Goal: Find specific page/section: Find specific page/section

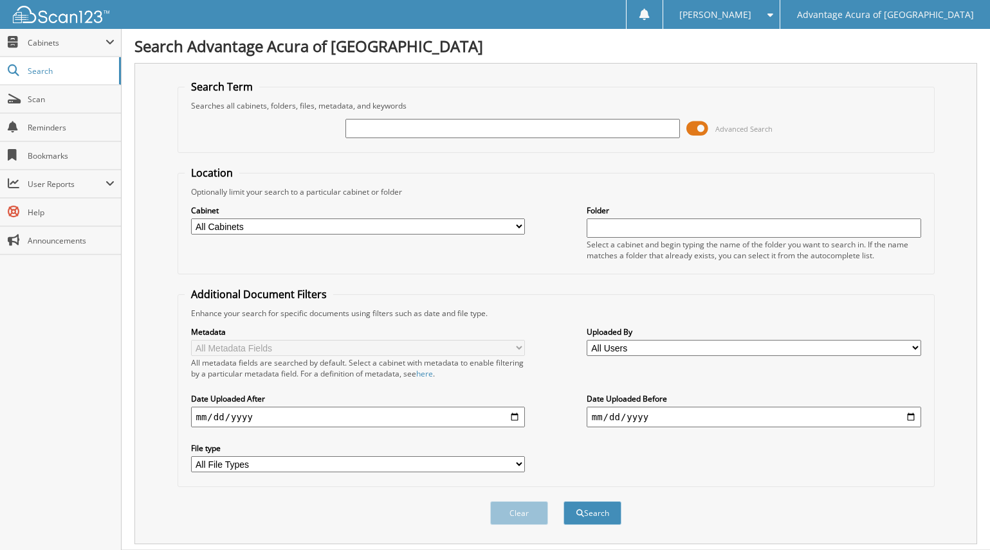
click at [379, 124] on input "text" at bounding box center [512, 128] width 334 height 19
type input "36798"
click at [614, 513] on button "Search" at bounding box center [592, 514] width 58 height 24
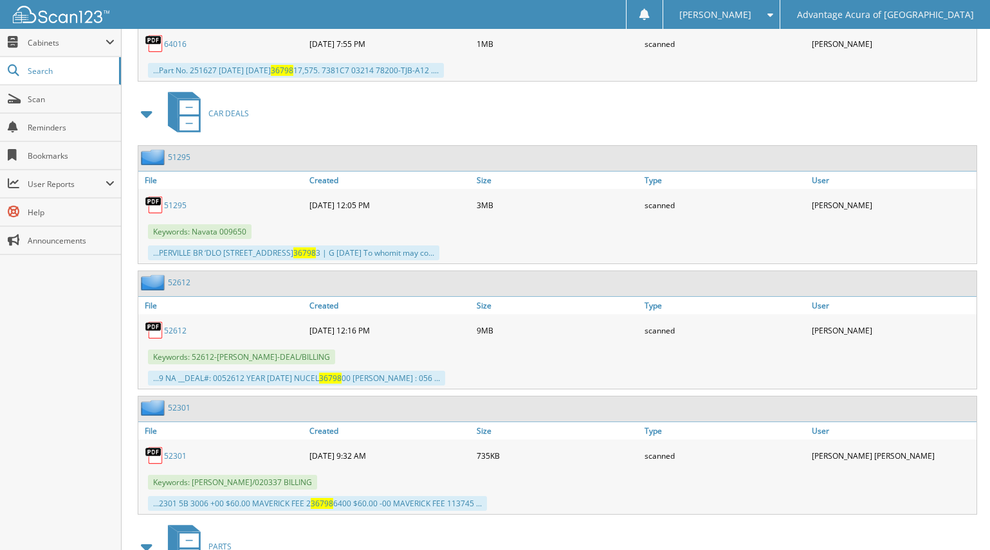
scroll to position [1312, 0]
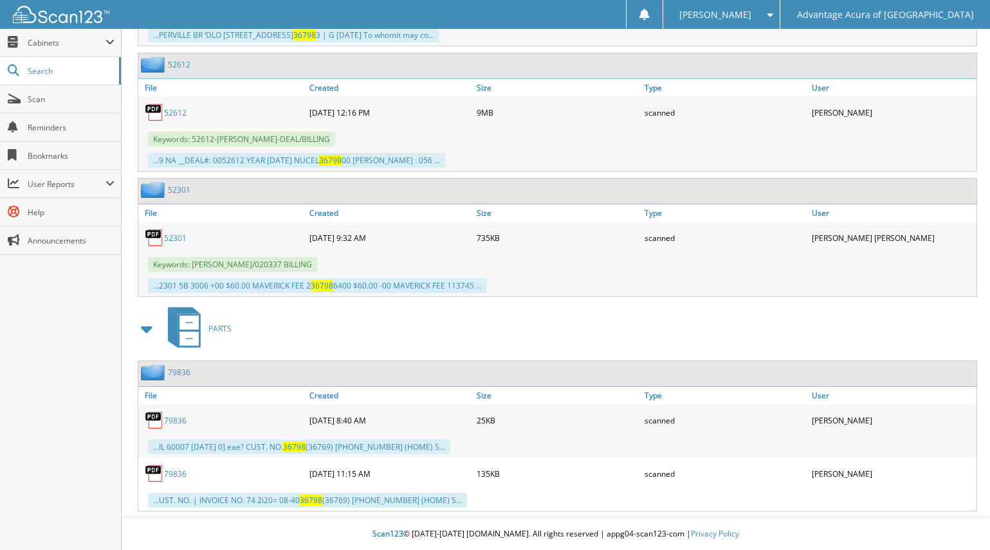
click at [179, 470] on link "79836" at bounding box center [175, 474] width 23 height 11
click at [177, 419] on link "79836" at bounding box center [175, 420] width 23 height 11
drag, startPoint x: 175, startPoint y: 419, endPoint x: 390, endPoint y: 309, distance: 241.8
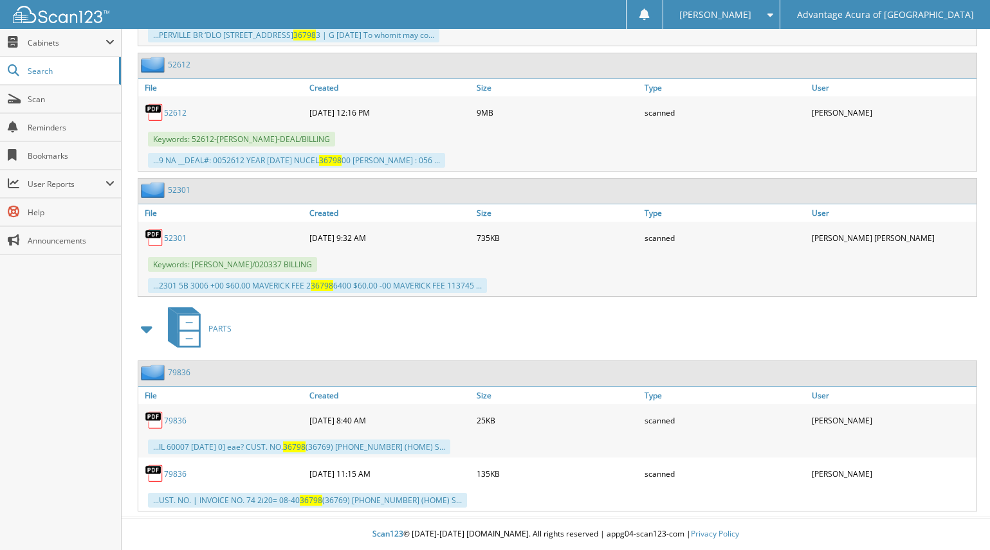
click at [390, 309] on div "PARTS" at bounding box center [555, 329] width 842 height 51
